Goal: Transaction & Acquisition: Purchase product/service

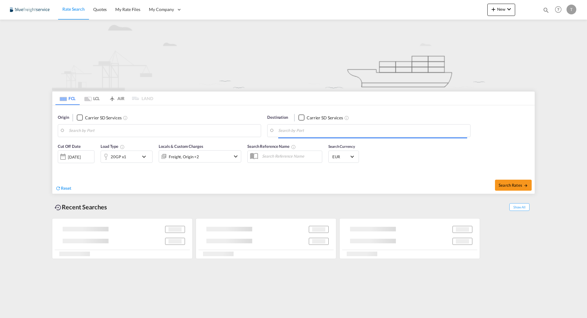
type input "[GEOGRAPHIC_DATA], NLRTM"
type input "Caucedo, DOCAU"
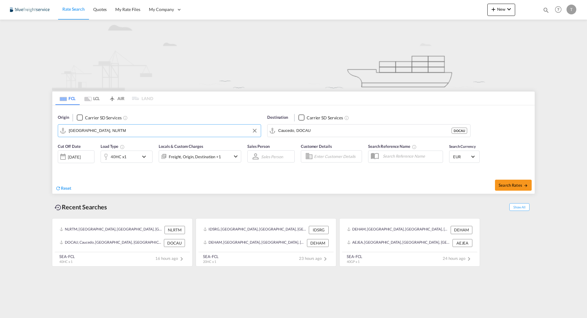
click at [135, 131] on input "[GEOGRAPHIC_DATA], NLRTM" at bounding box center [163, 130] width 189 height 9
type input "[GEOGRAPHIC_DATA], [GEOGRAPHIC_DATA]"
click at [319, 129] on input "Caucedo, DOCAU" at bounding box center [372, 130] width 189 height 9
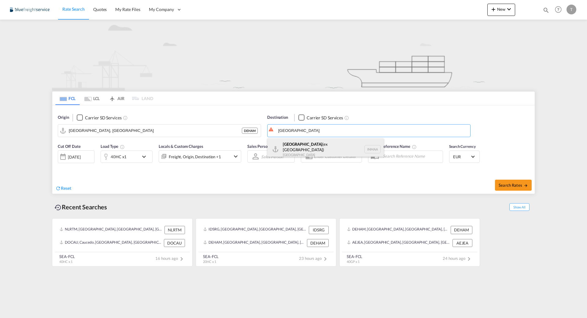
click at [318, 147] on div "[GEOGRAPHIC_DATA] (ex [GEOGRAPHIC_DATA]) [GEOGRAPHIC_DATA] [GEOGRAPHIC_DATA]" at bounding box center [325, 149] width 116 height 22
type input "[GEOGRAPHIC_DATA] (ex [GEOGRAPHIC_DATA]), INMAA"
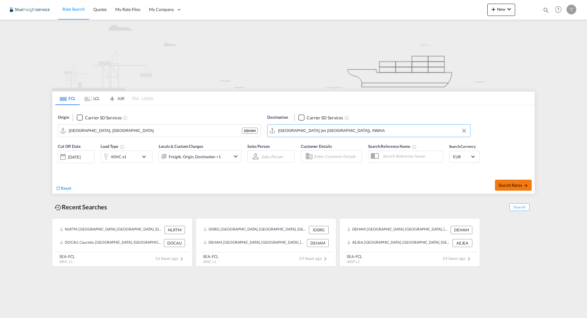
click at [519, 186] on span "Search Rates" at bounding box center [513, 184] width 29 height 5
type input "DEHAM to [GEOGRAPHIC_DATA] / [DATE]"
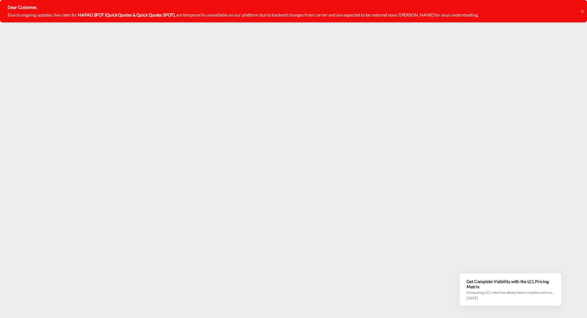
click at [582, 10] on icon at bounding box center [582, 10] width 3 height 3
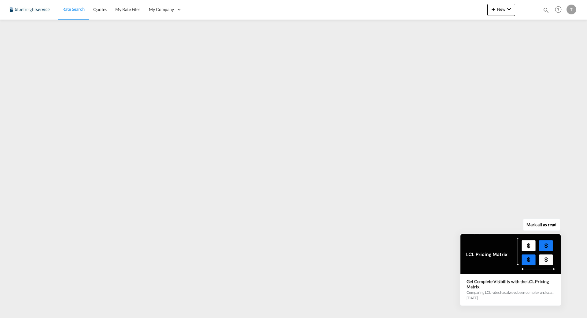
click at [541, 225] on button "Mark all as read" at bounding box center [541, 224] width 37 height 12
